Goal: Task Accomplishment & Management: Use online tool/utility

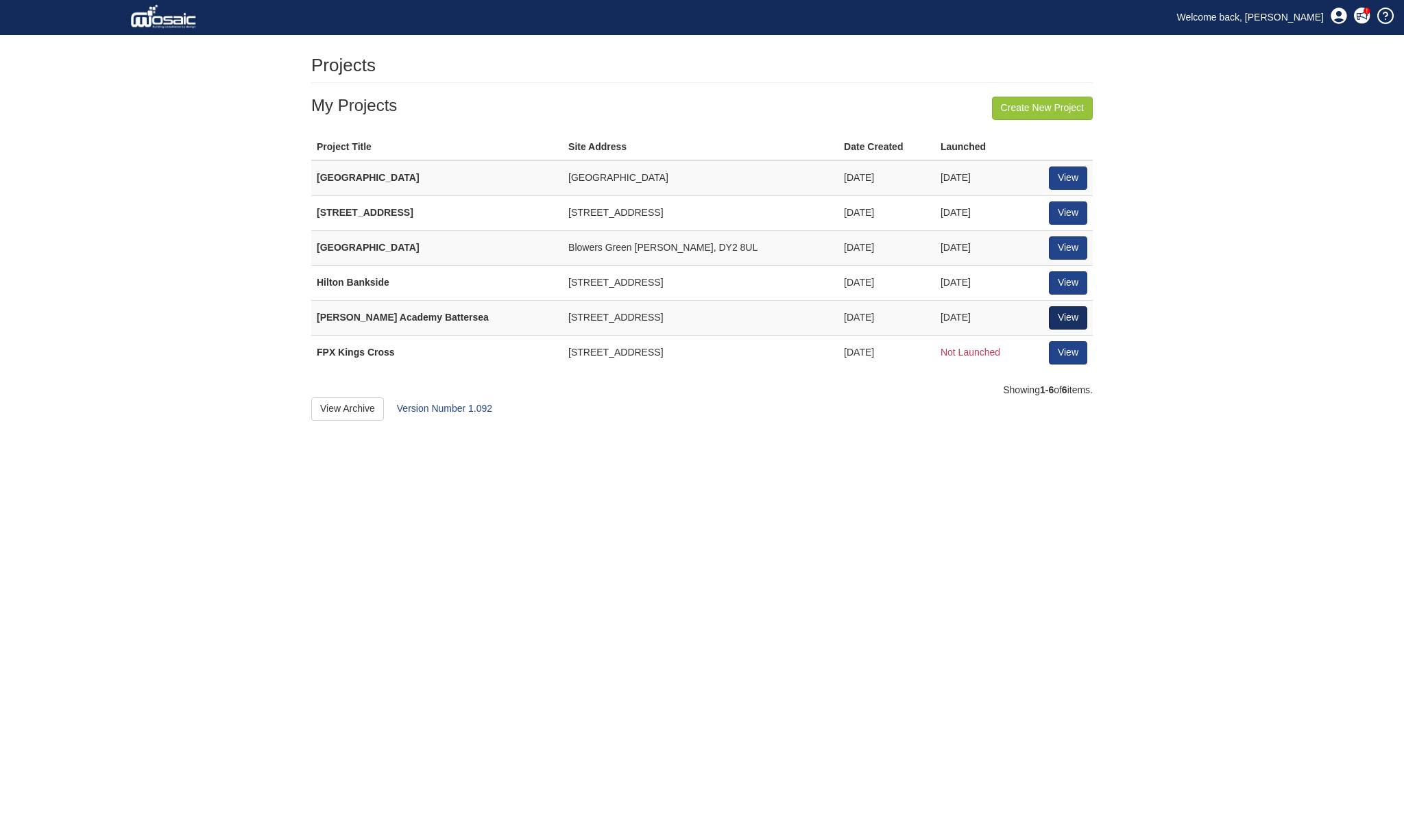
click at [1065, 311] on link "View" at bounding box center [1068, 318] width 38 height 23
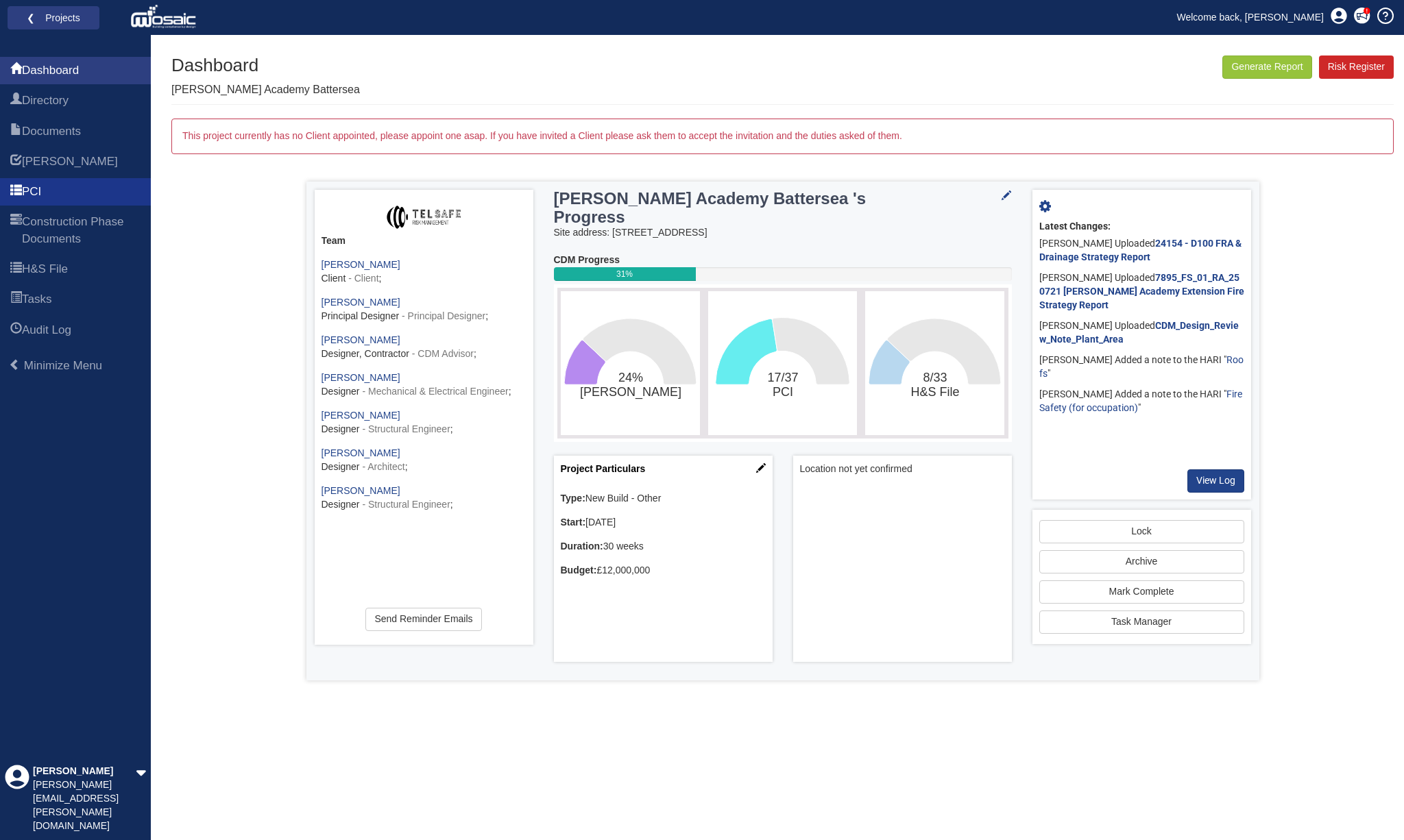
click at [41, 196] on span "PCI" at bounding box center [31, 192] width 20 height 17
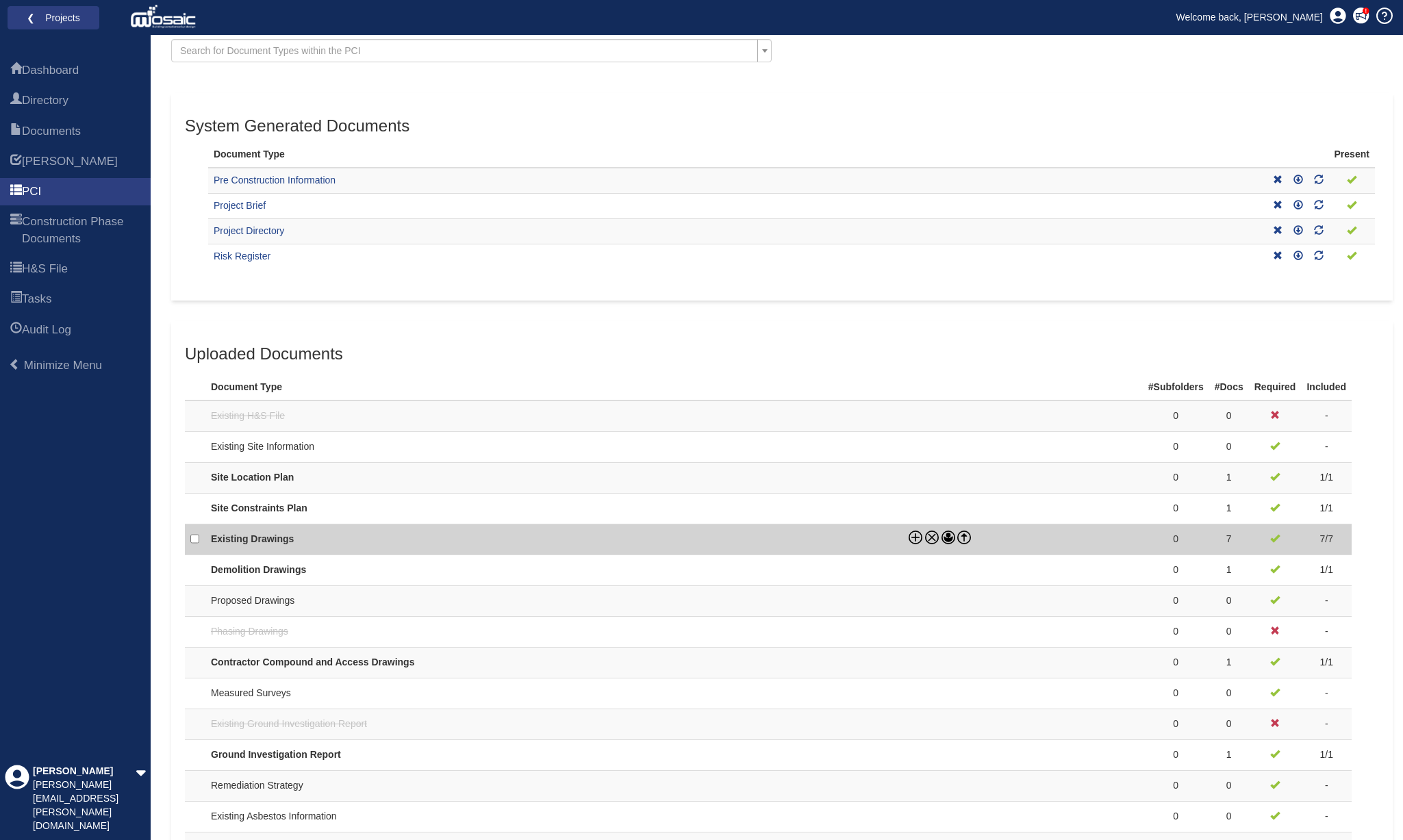
scroll to position [156, 0]
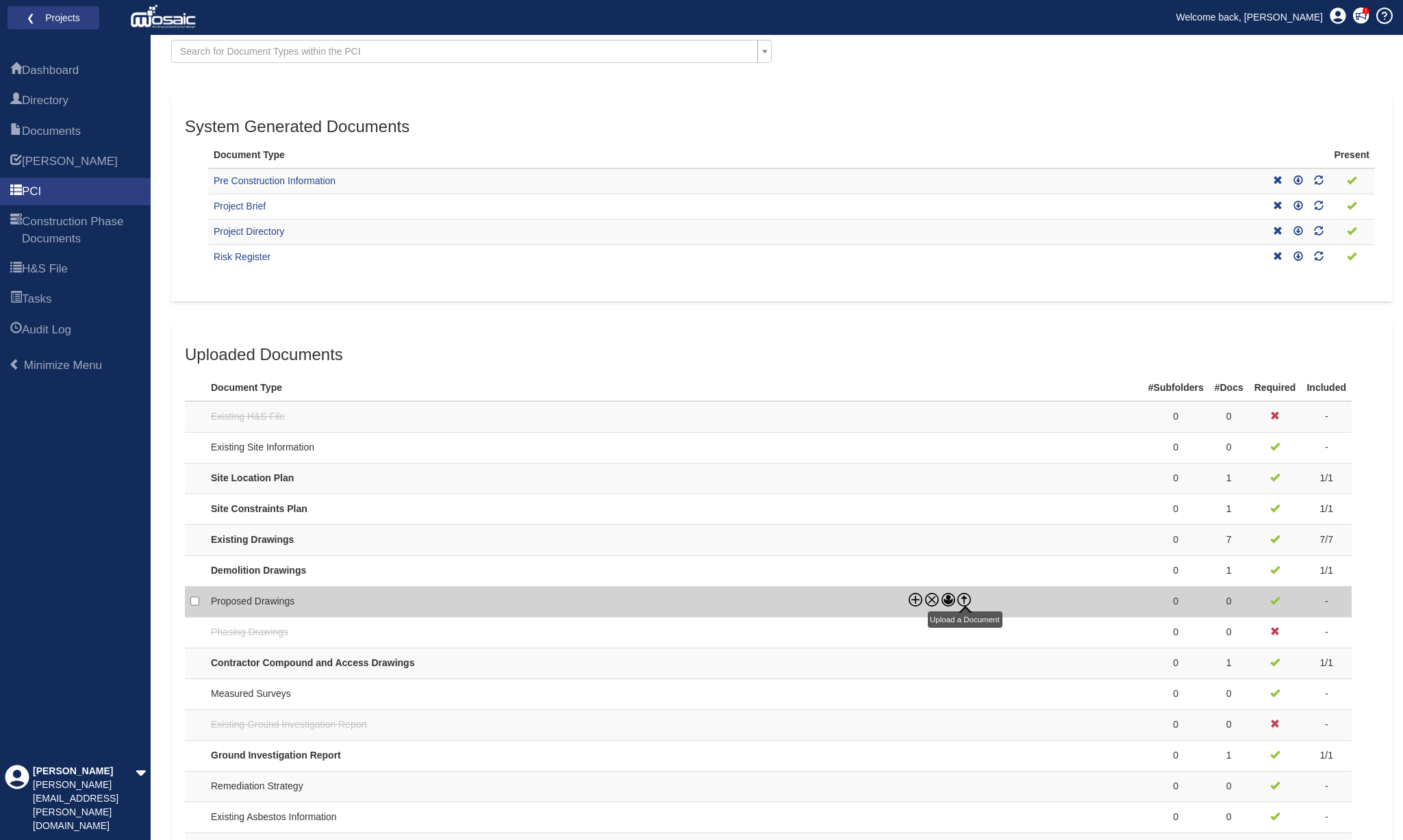
click at [965, 598] on icon at bounding box center [965, 601] width 0 height 6
checkbox input "true"
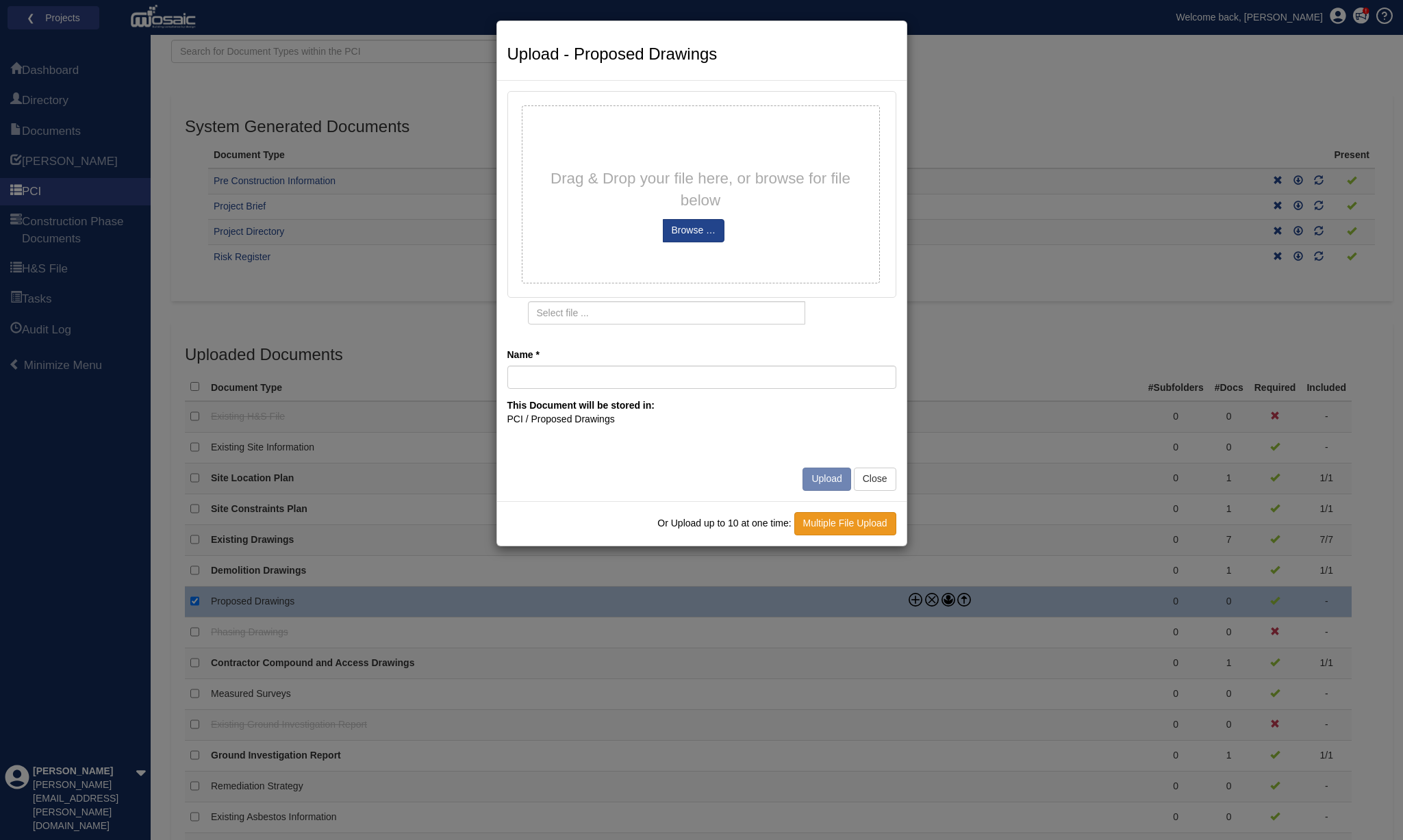
click at [844, 517] on link "Multiple File Upload" at bounding box center [845, 524] width 102 height 23
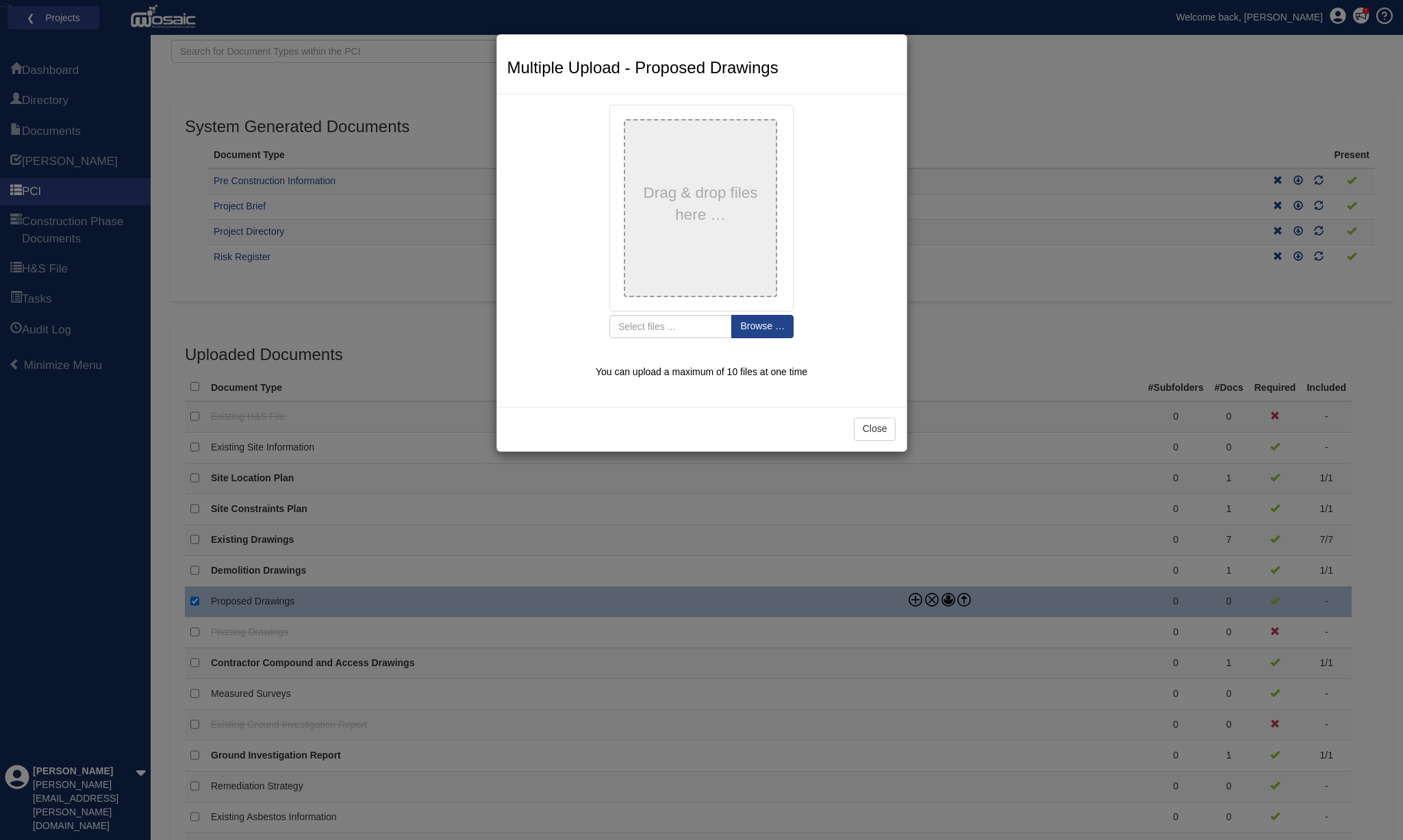
type input "AL(00)101_B - Proposed Plan Ground Floor"
type input "AL(00)102_B - Proposed Plan Plant Deck Level"
type input "AL(00)103_B - Proposed Plan Roof"
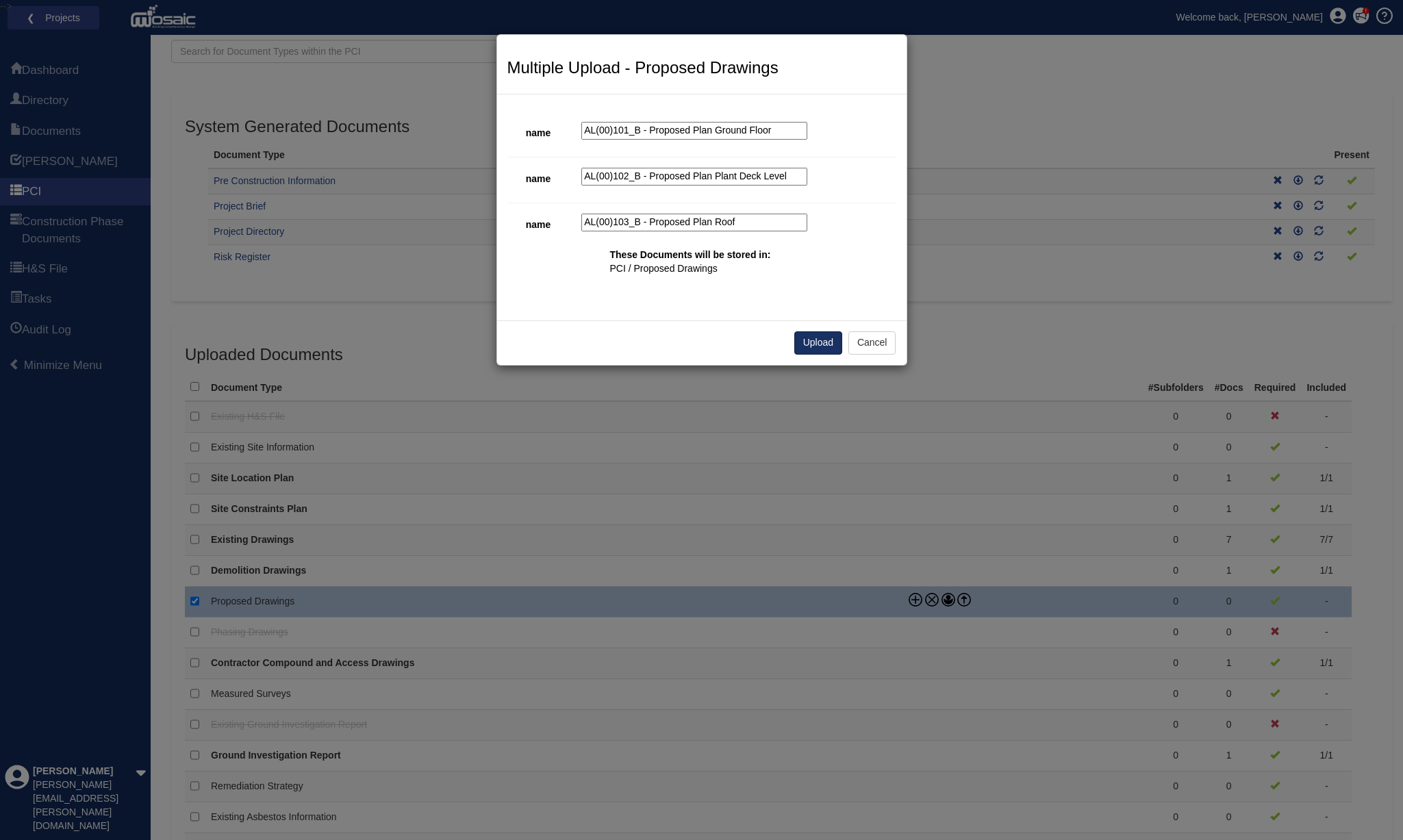
click at [817, 339] on button "Upload" at bounding box center [818, 343] width 48 height 23
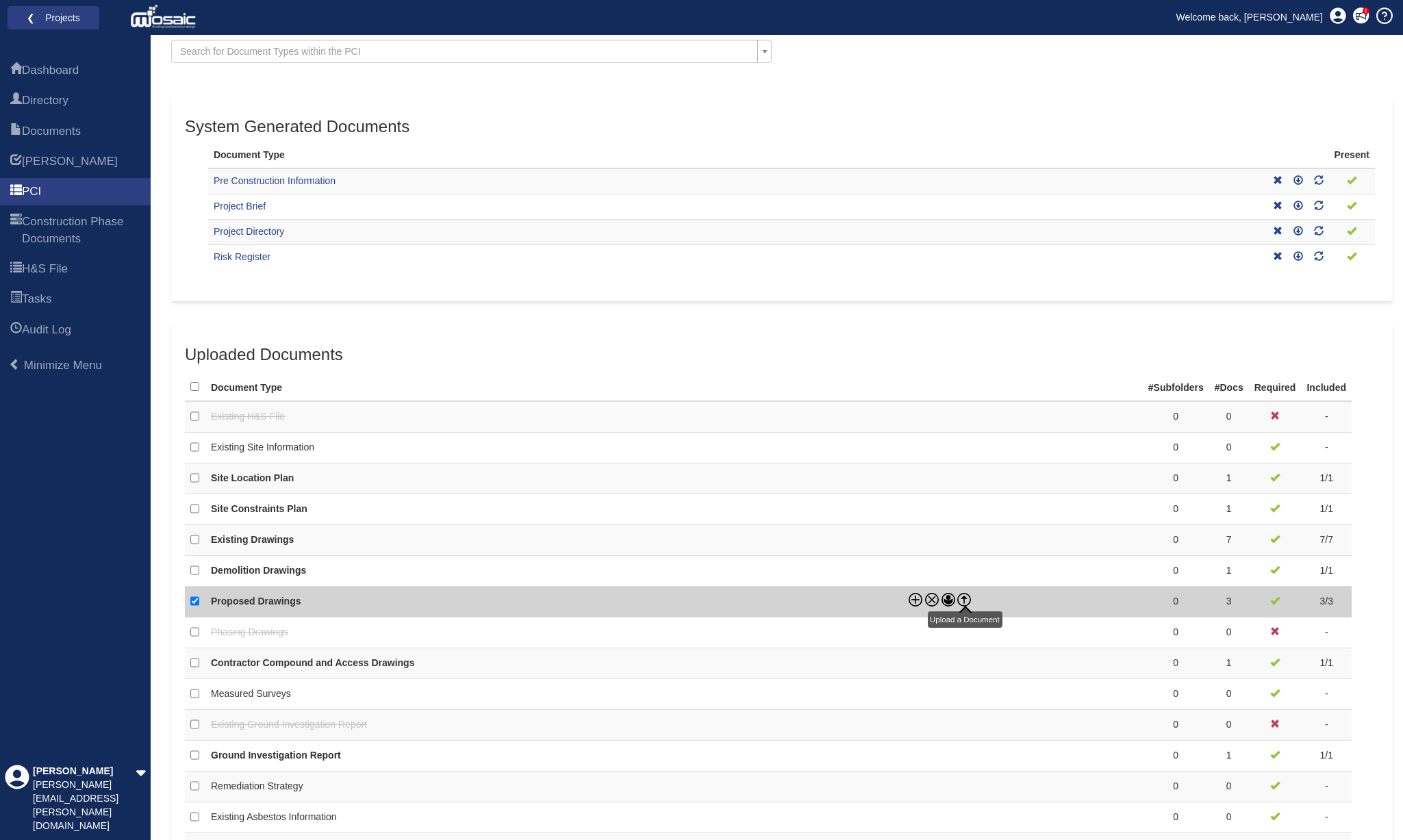
click at [964, 593] on icon at bounding box center [964, 600] width 14 height 14
checkbox input "false"
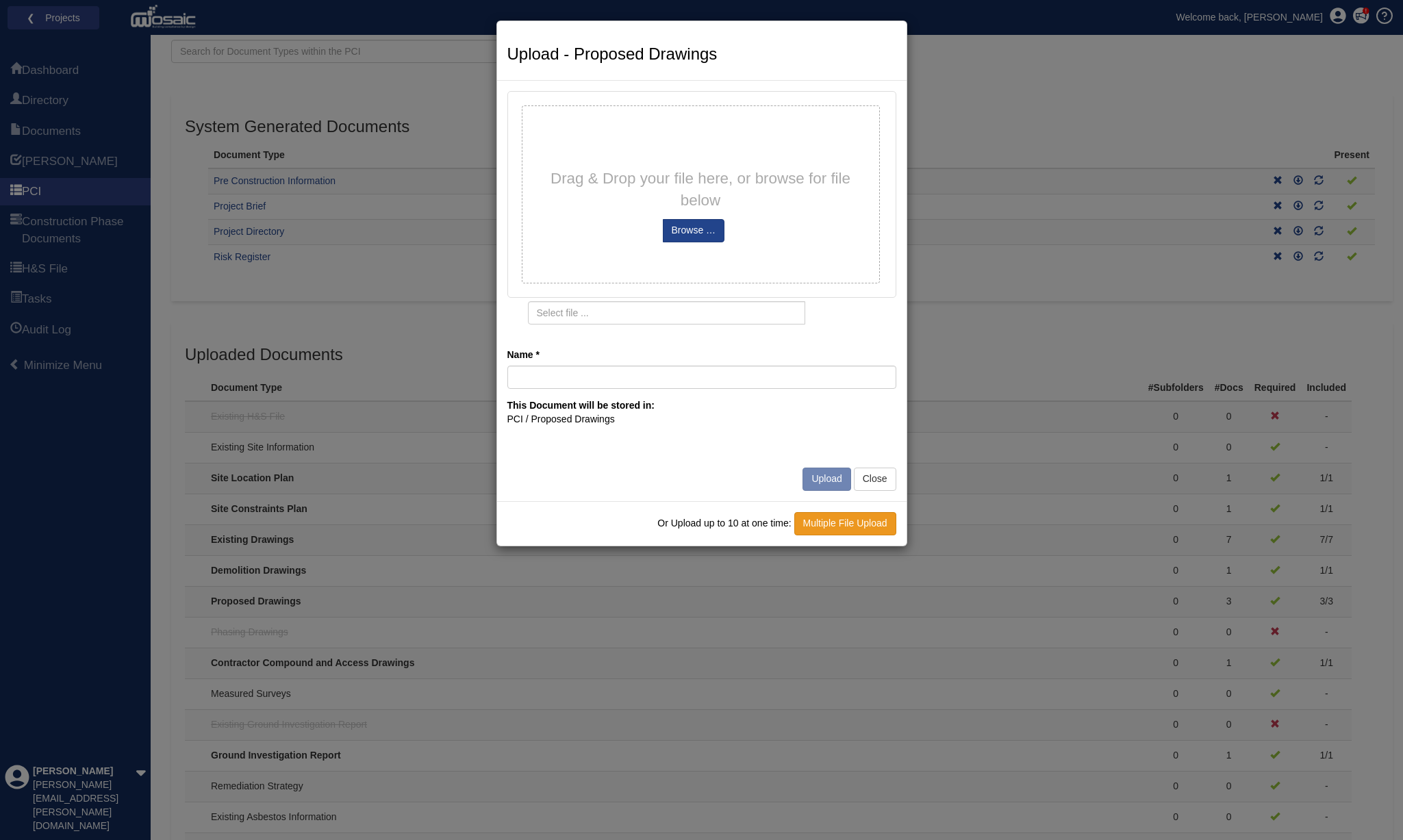
click at [848, 517] on link "Multiple File Upload" at bounding box center [845, 524] width 102 height 23
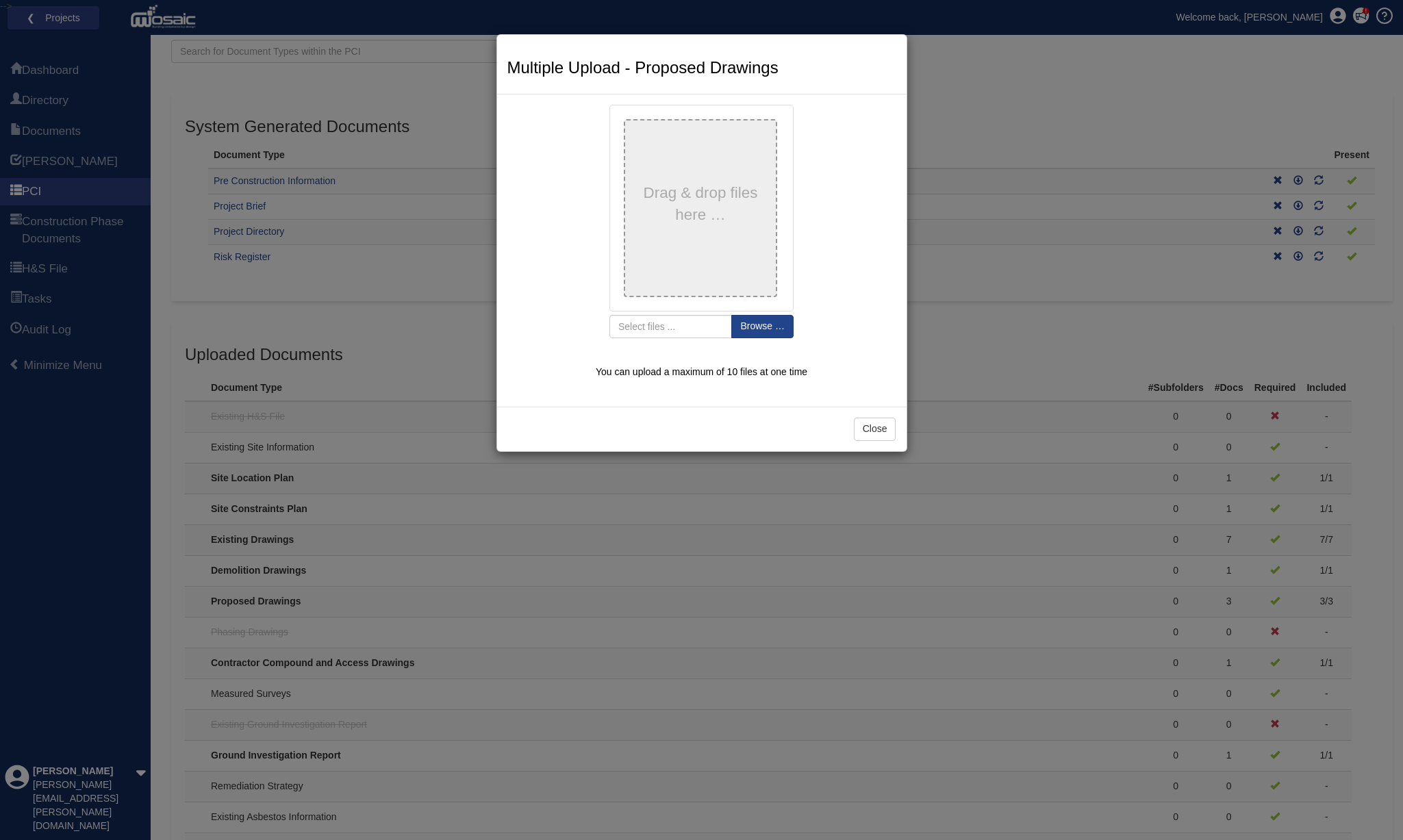
type input "AL(00)201_C - Proposed GA Sections"
type input "AL(00)202_C - Proposed Sports Hall Sections"
type input "AL(00)203_C - Proposed Annexe Sections"
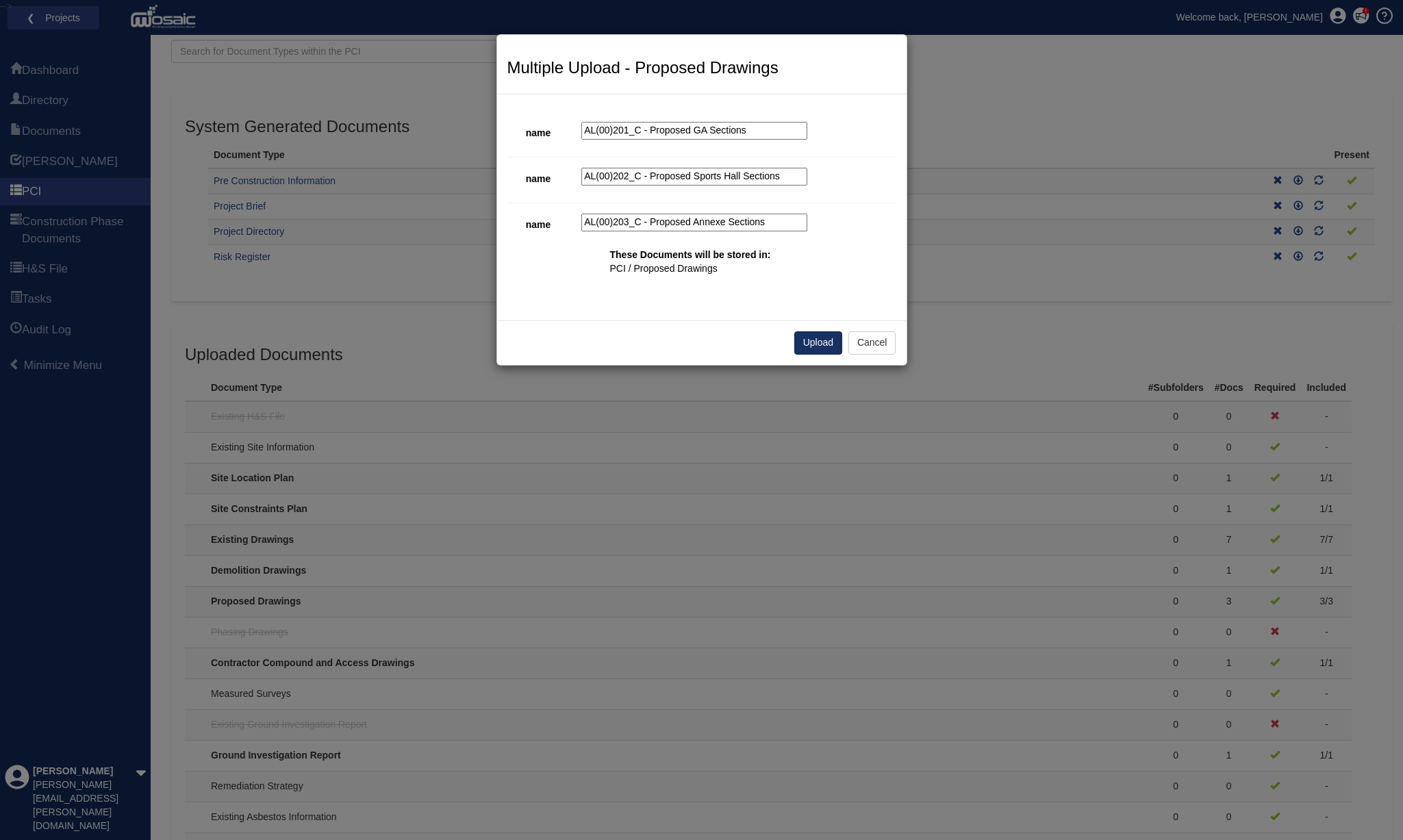
click at [819, 338] on button "Upload" at bounding box center [818, 343] width 48 height 23
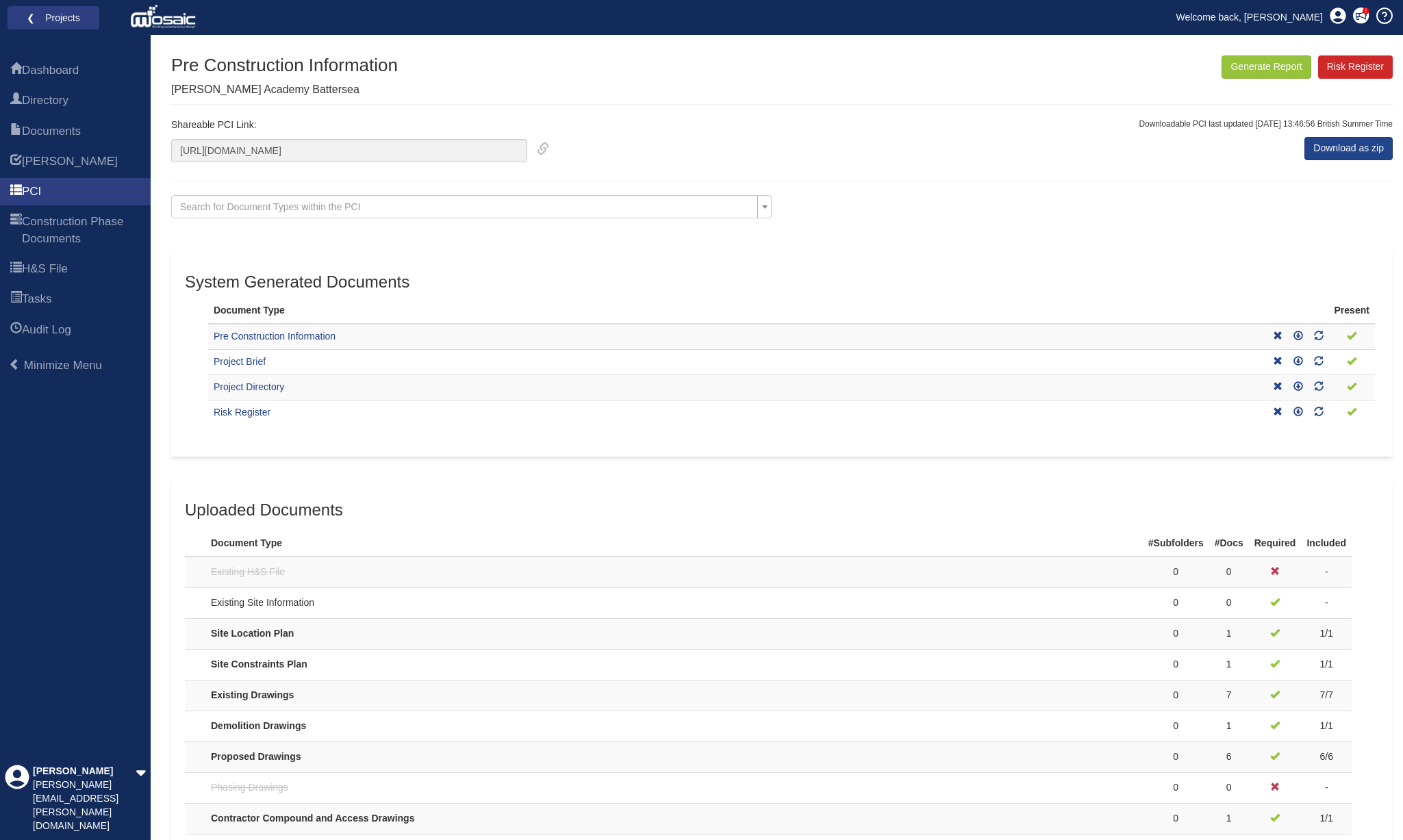
scroll to position [0, 0]
click at [67, 70] on span "Dashboard" at bounding box center [50, 70] width 57 height 17
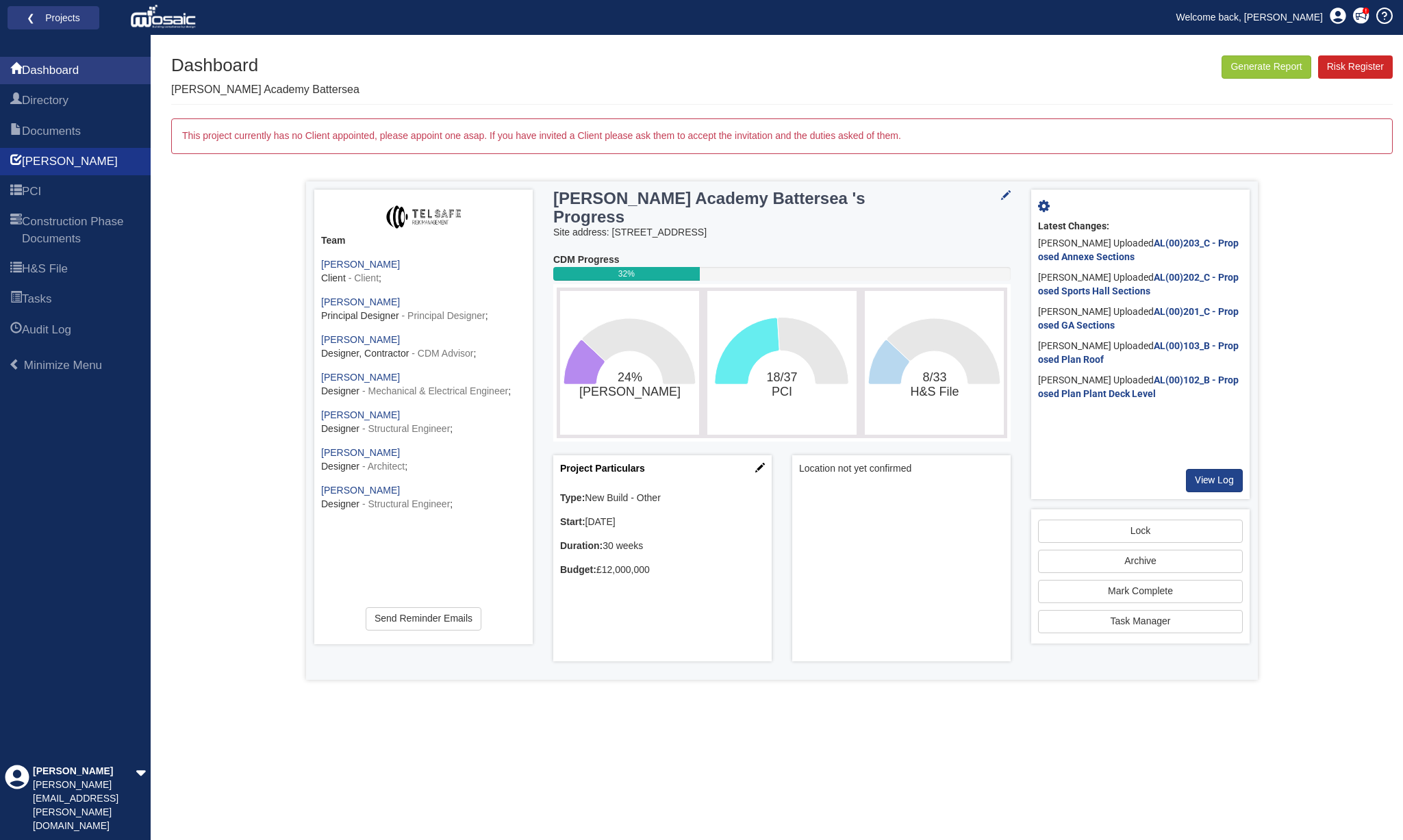
click at [40, 162] on span "[PERSON_NAME]" at bounding box center [69, 161] width 96 height 17
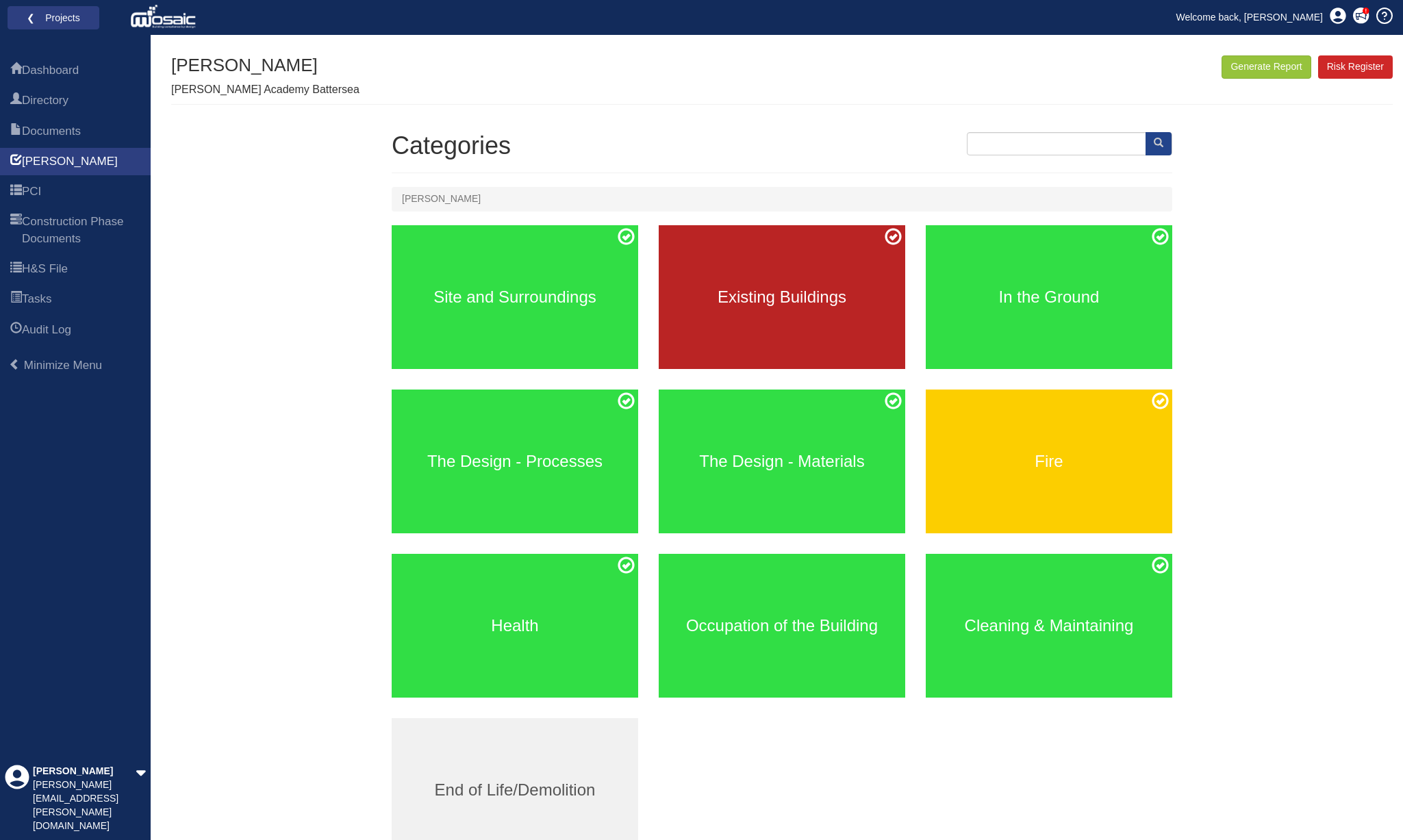
click at [811, 282] on div "Existing Buildings" at bounding box center [781, 297] width 247 height 144
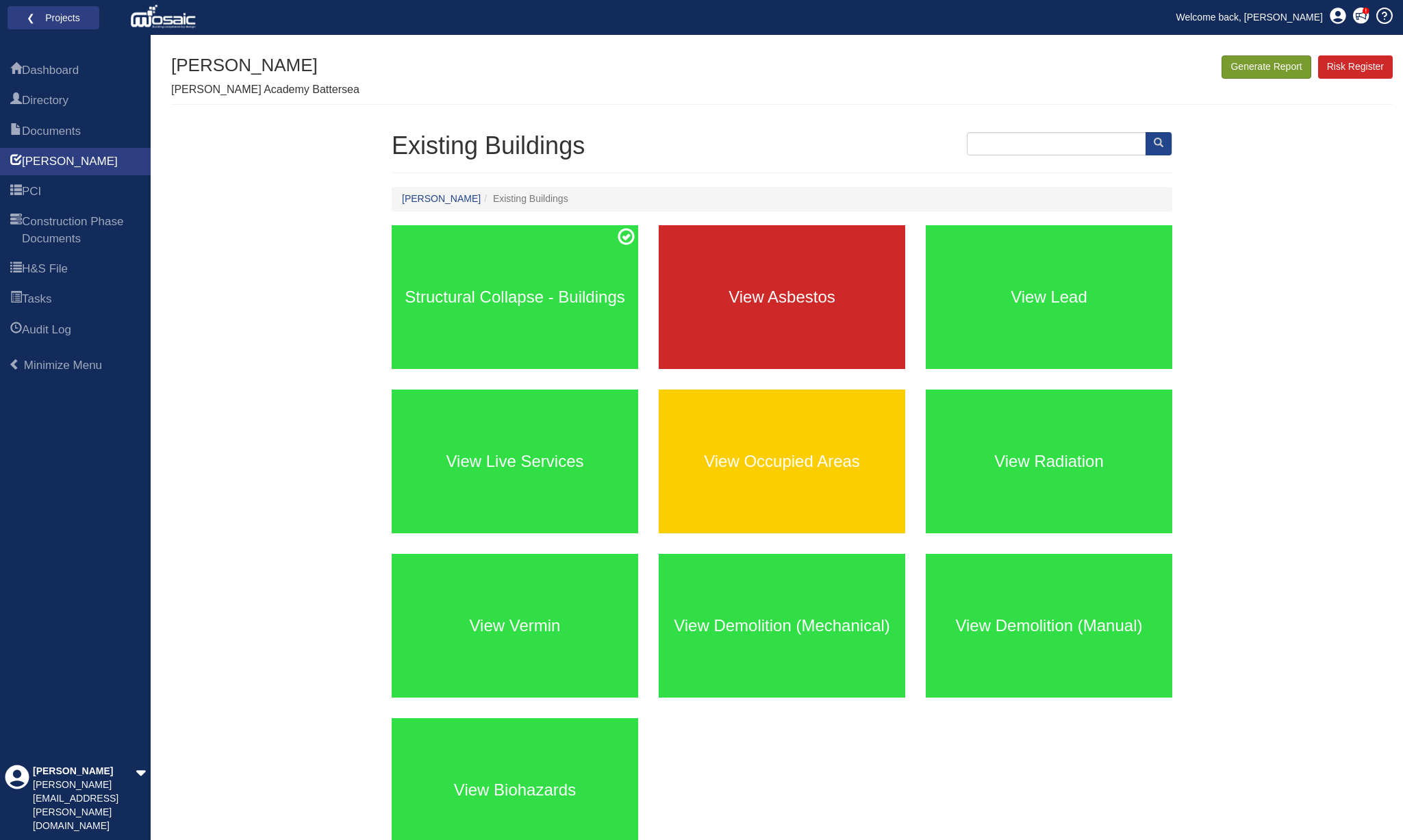
click at [1266, 68] on button "Generate Report" at bounding box center [1266, 67] width 89 height 23
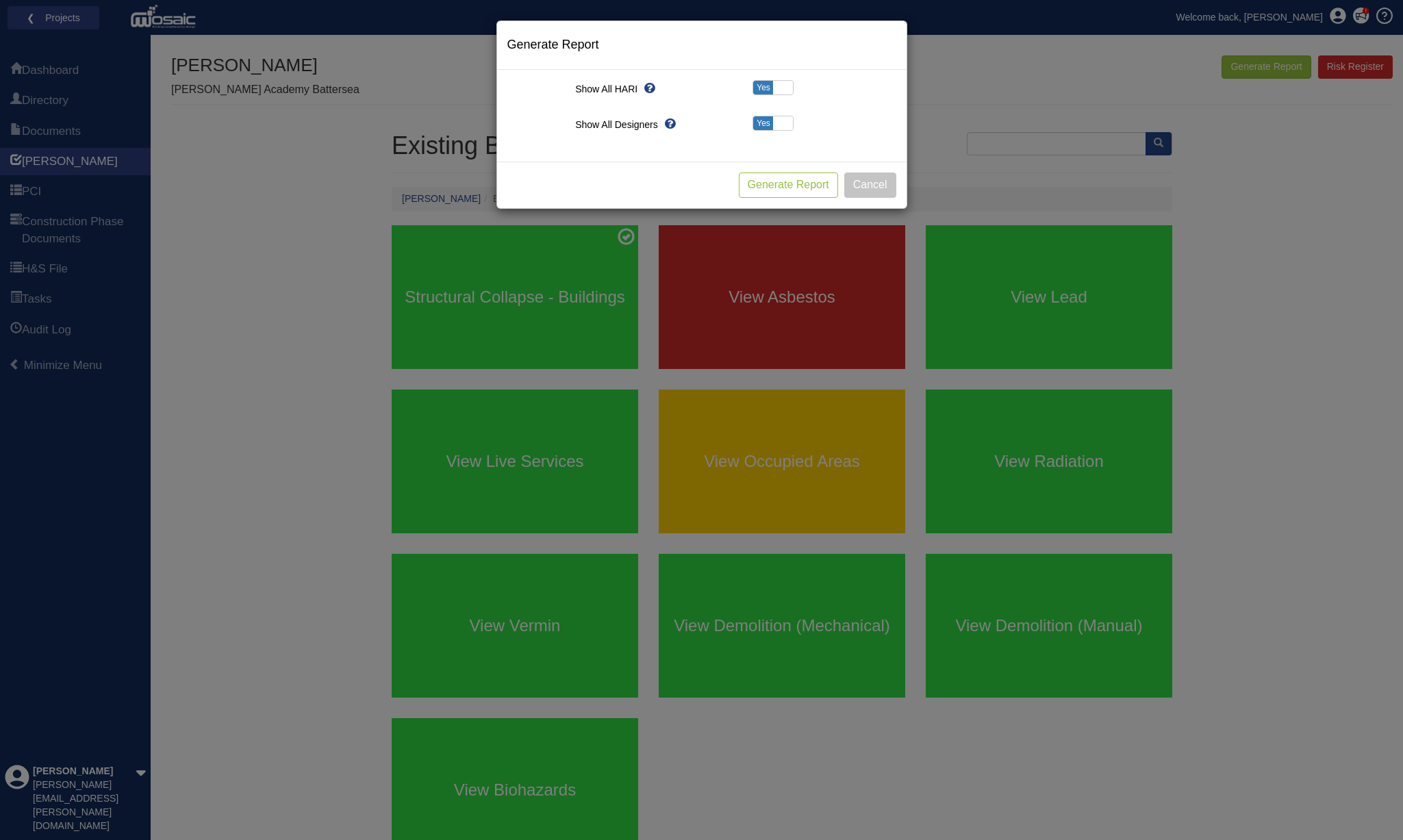
click at [787, 184] on button "Generate Report" at bounding box center [788, 185] width 99 height 25
click at [873, 185] on button "Cancel" at bounding box center [870, 185] width 52 height 25
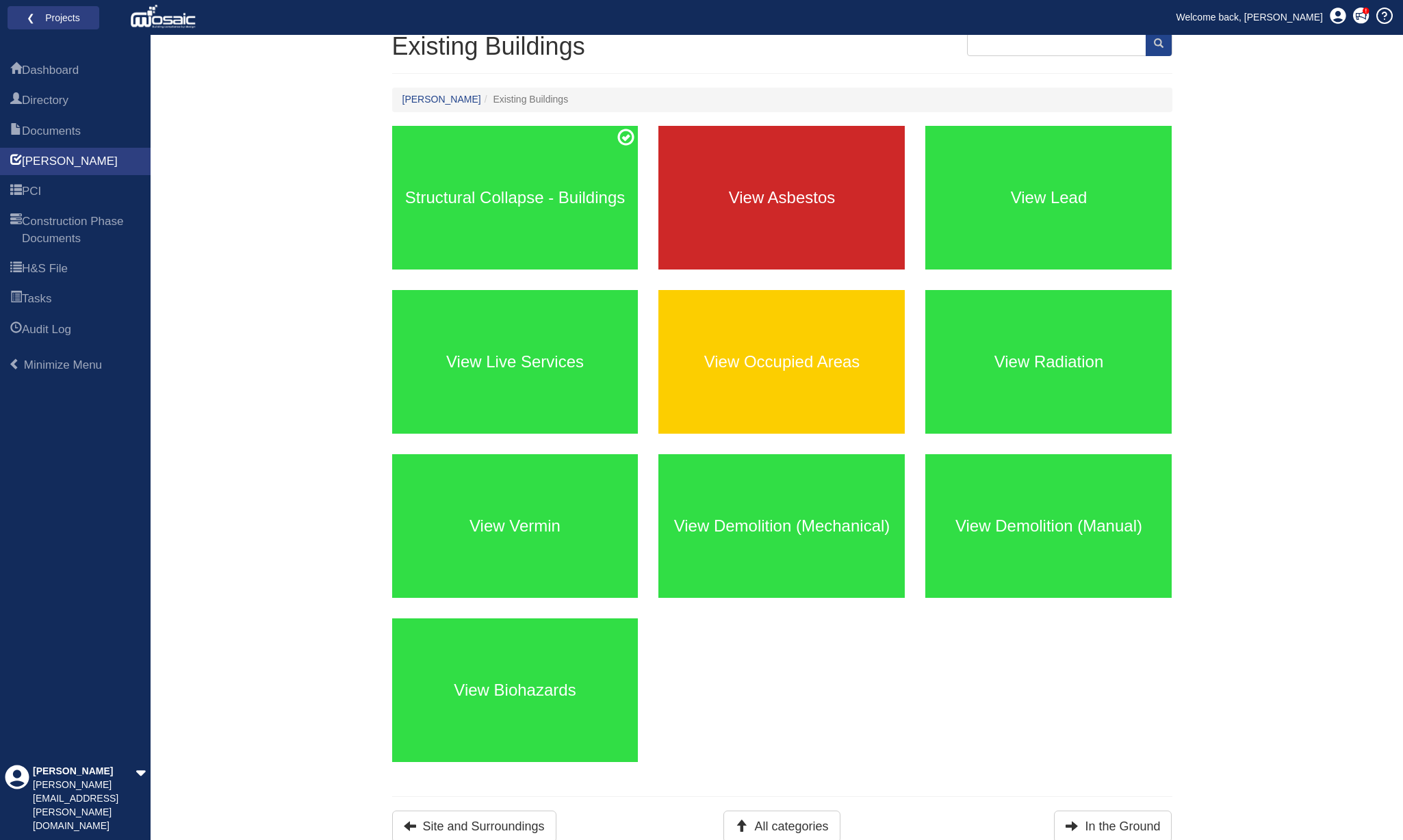
scroll to position [98, 0]
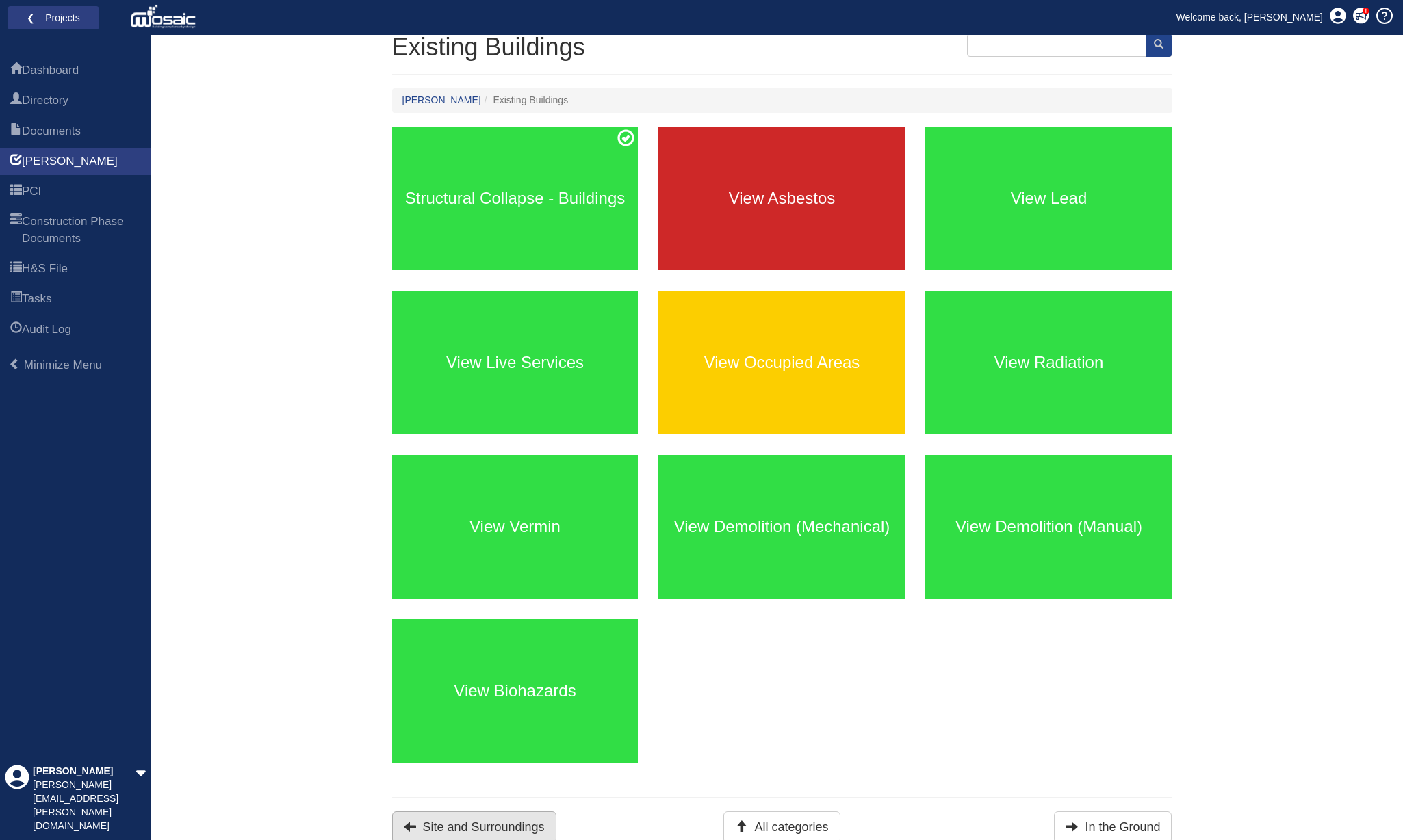
click at [494, 824] on button "Site and Surroundings" at bounding box center [474, 828] width 164 height 32
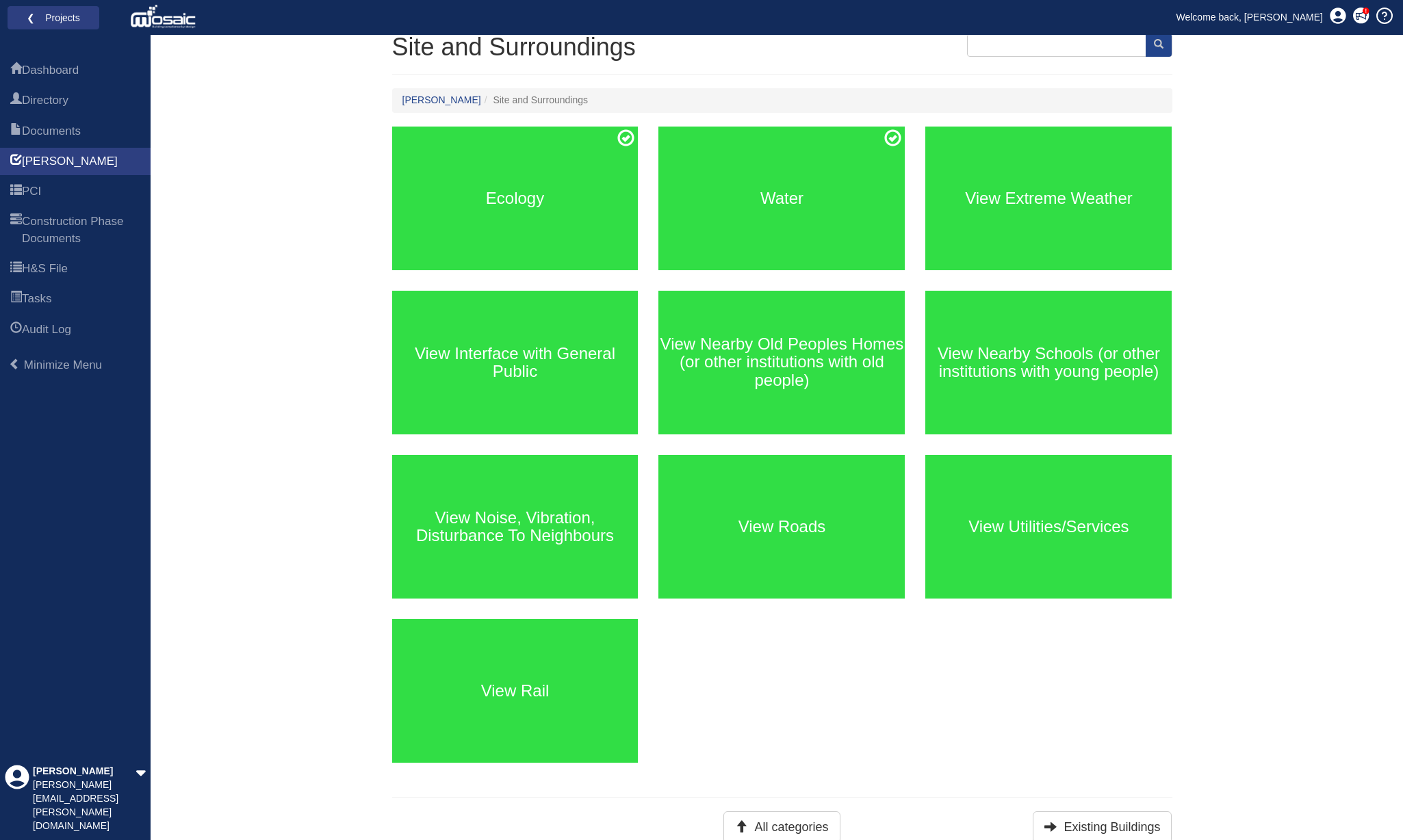
click at [494, 824] on div "All categories Existing Buildings" at bounding box center [782, 828] width 801 height 32
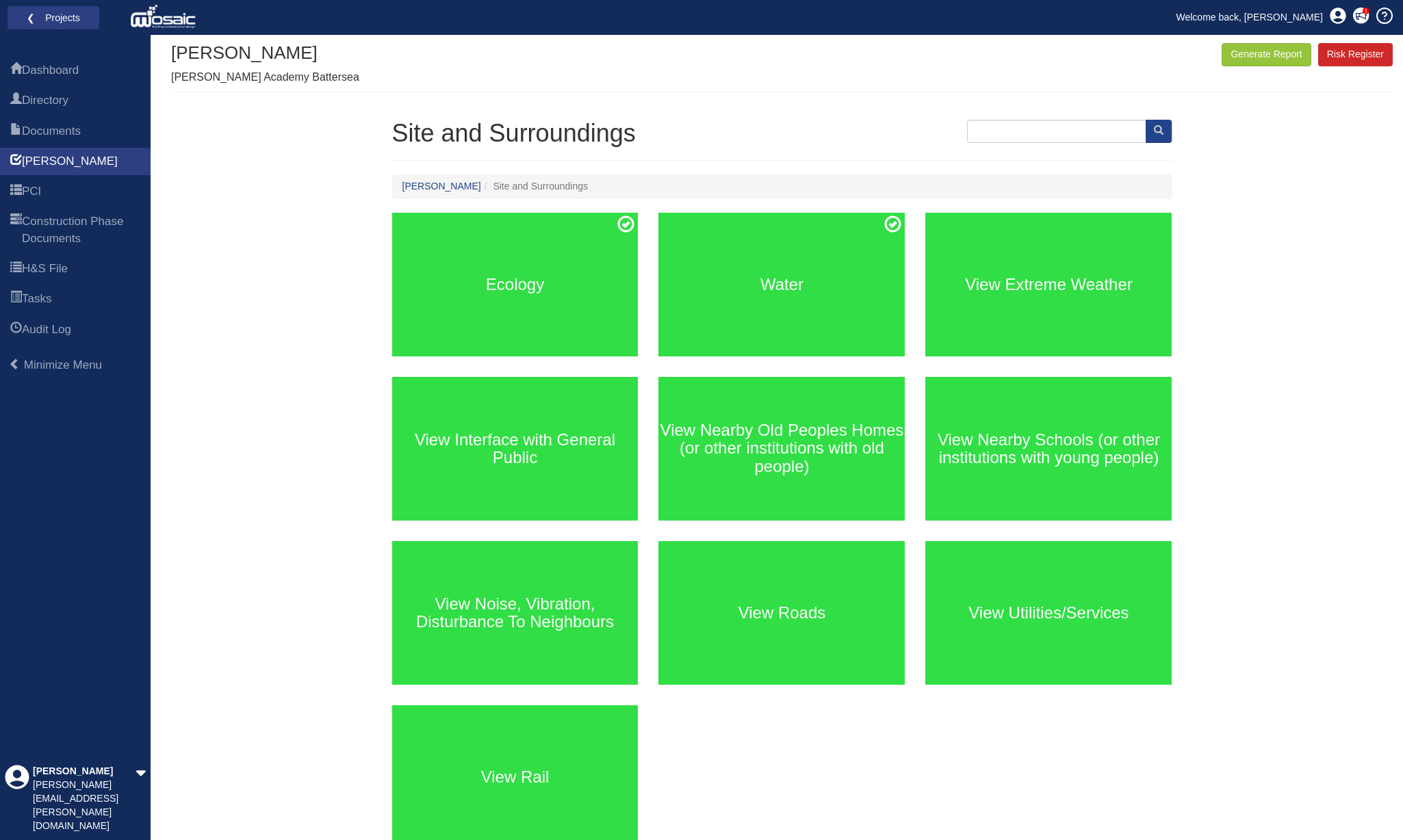
scroll to position [4, 0]
